Goal: Find specific page/section: Find specific page/section

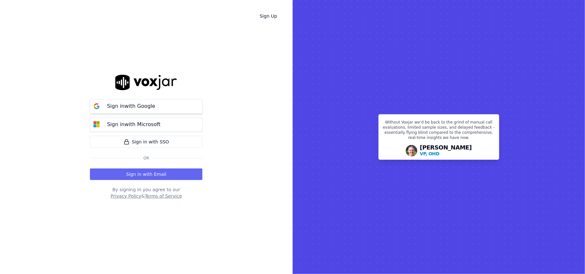
click at [141, 103] on p "Sign in with Google" at bounding box center [131, 106] width 48 height 8
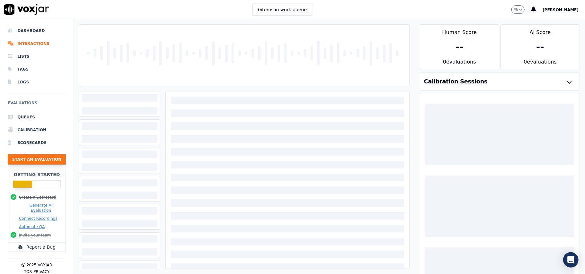
click at [30, 163] on button "Start an Evaluation" at bounding box center [37, 159] width 58 height 10
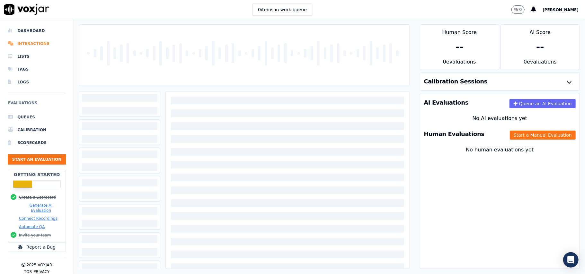
click at [37, 41] on li "Interactions" at bounding box center [37, 43] width 58 height 13
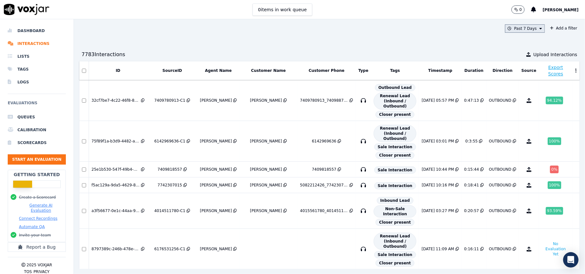
click at [510, 30] on button "Past 7 Days" at bounding box center [525, 28] width 40 height 8
click at [515, 65] on div "Past 7 Days" at bounding box center [526, 63] width 22 height 5
click at [529, 108] on button "Add" at bounding box center [535, 102] width 13 height 10
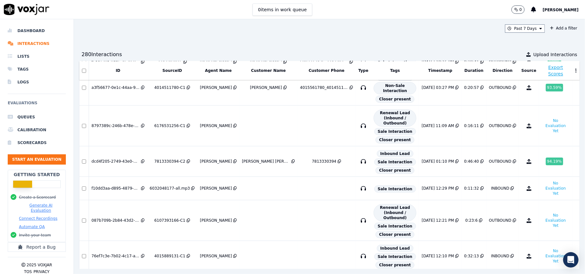
scroll to position [128, 0]
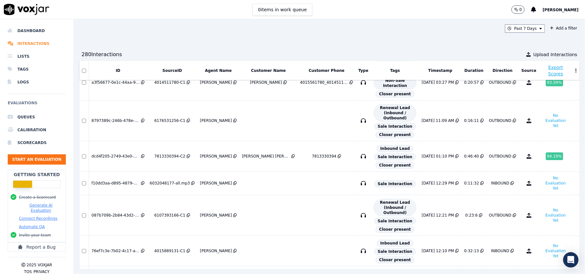
click at [30, 45] on li "Interactions" at bounding box center [37, 43] width 58 height 13
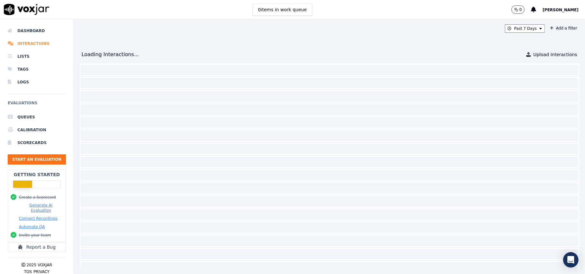
click at [30, 45] on li "Interactions" at bounding box center [37, 43] width 58 height 13
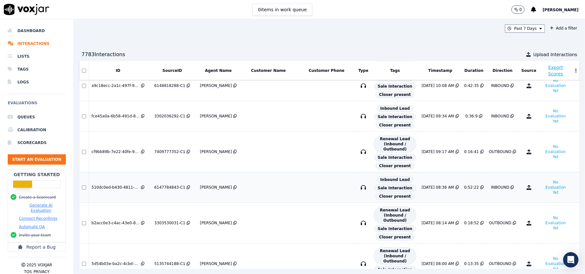
scroll to position [428, 0]
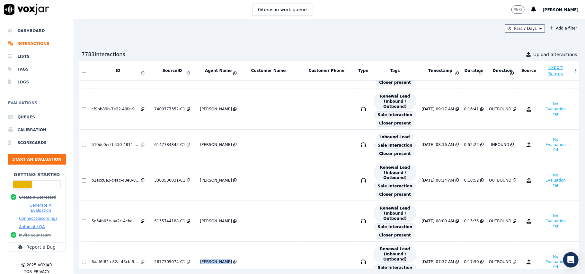
drag, startPoint x: 206, startPoint y: 261, endPoint x: 242, endPoint y: 261, distance: 36.0
click at [242, 261] on div "Past 7 Days Add a filter 7783 Interaction s Upload Interactions ID SourceID Age…" at bounding box center [329, 146] width 511 height 255
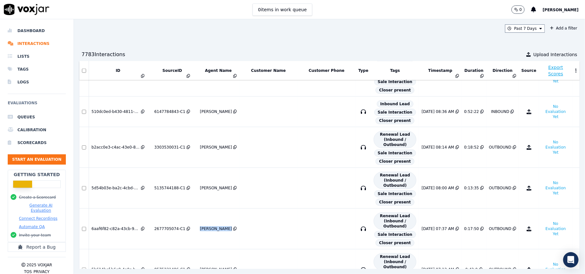
scroll to position [470, 0]
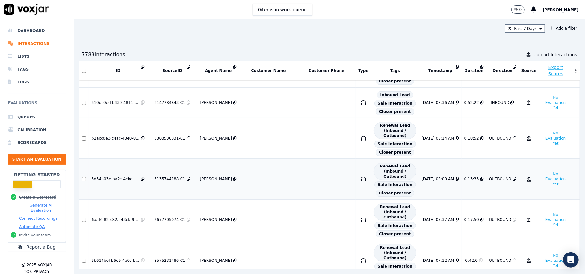
click at [126, 182] on div "5d54b03e-ba2c-4cbd-95e9-83b3f1a4632a" at bounding box center [116, 179] width 48 height 5
